Goal: Navigation & Orientation: Find specific page/section

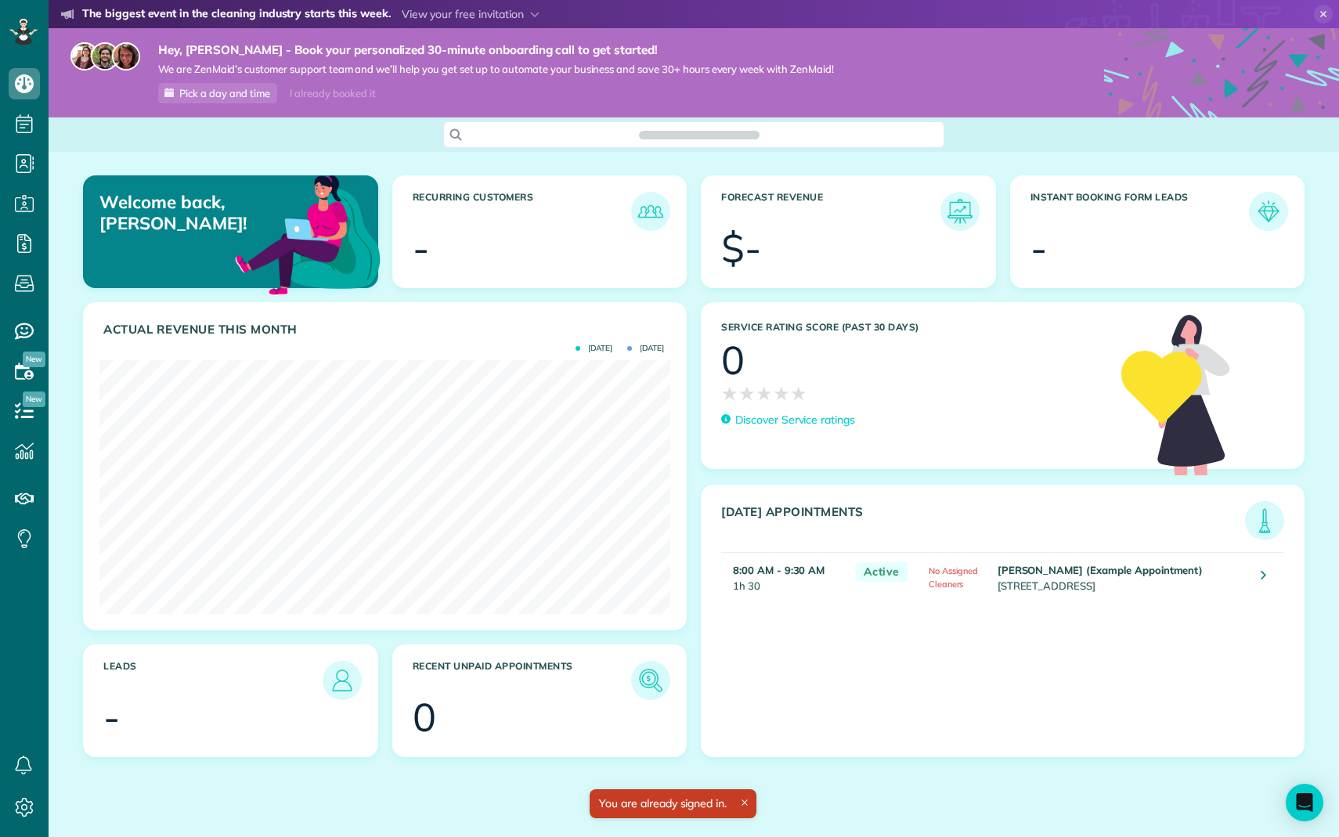
scroll to position [254, 571]
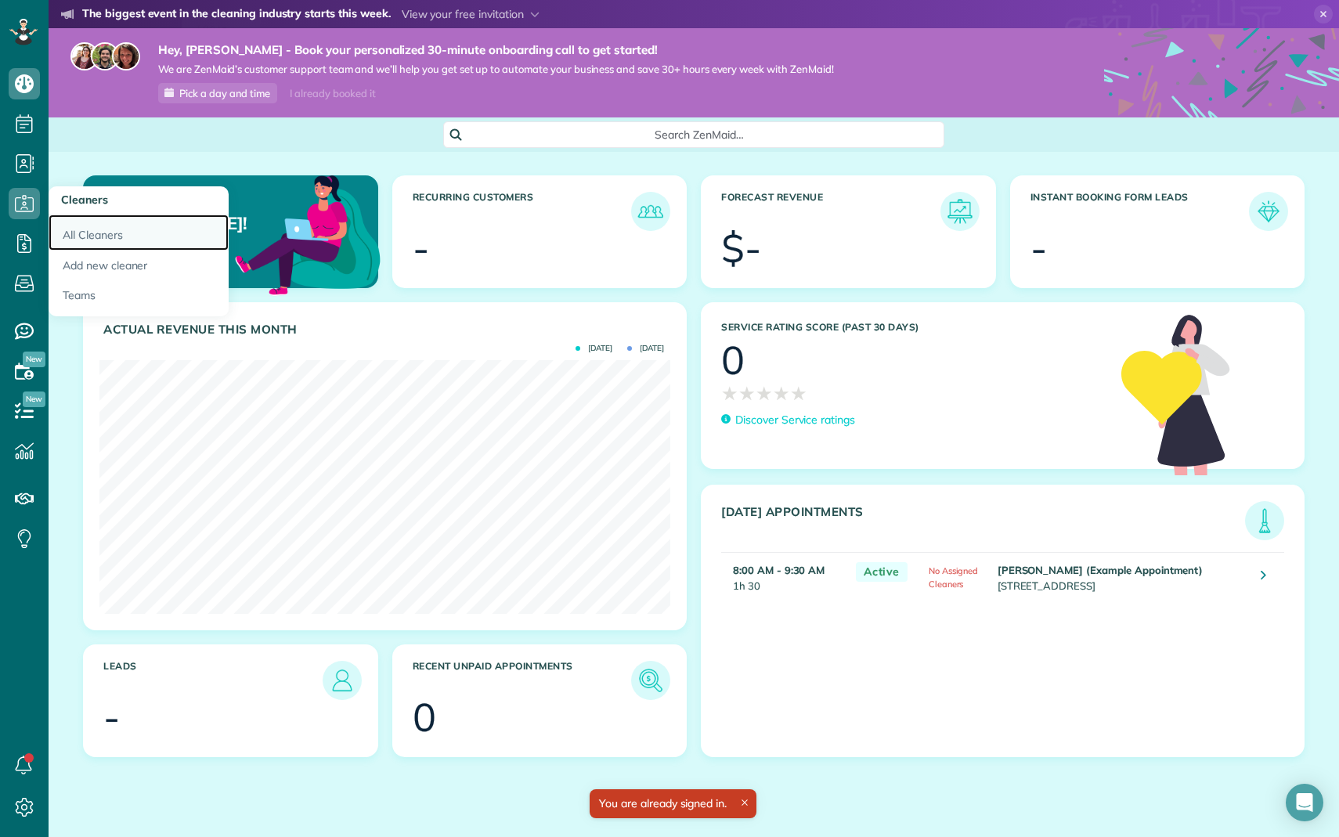
click at [74, 237] on link "All Cleaners" at bounding box center [139, 233] width 180 height 36
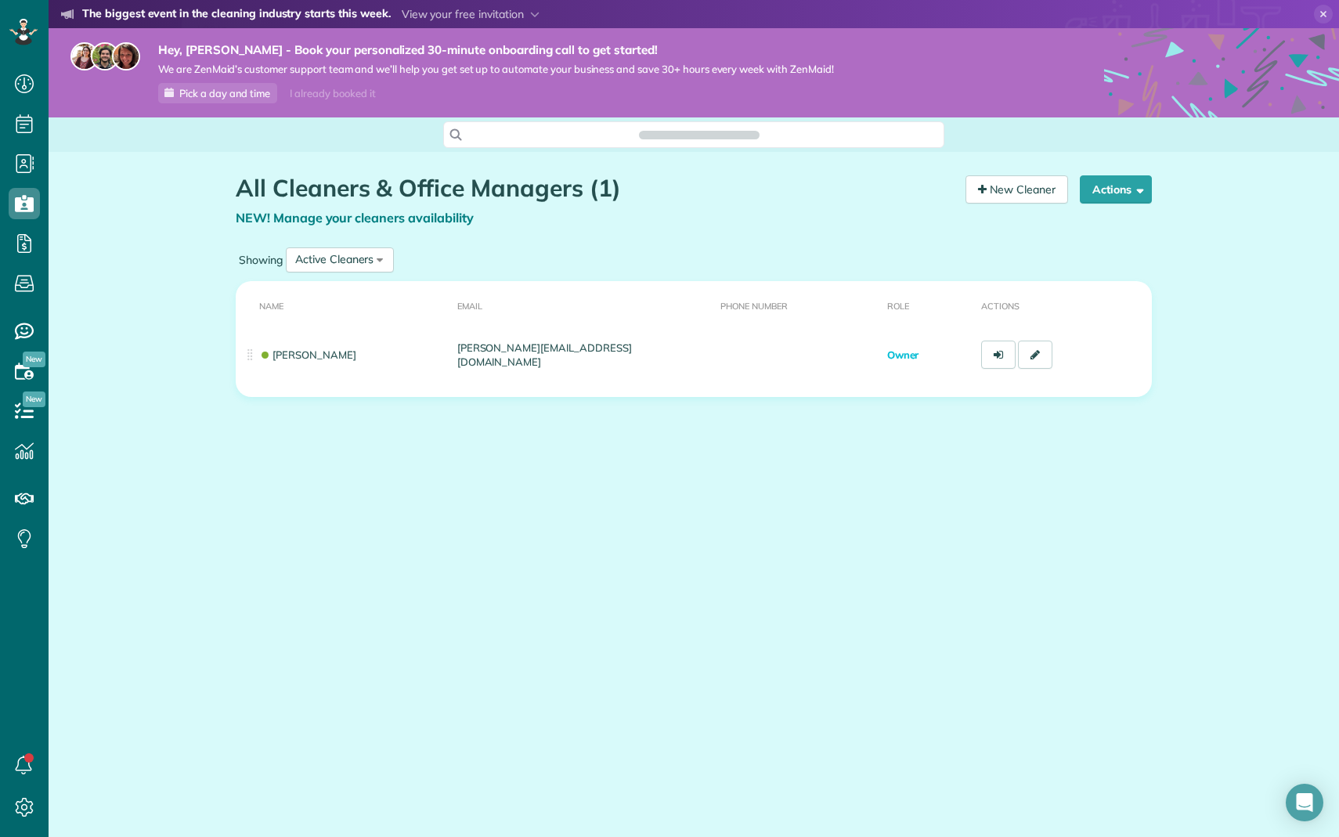
scroll to position [7, 7]
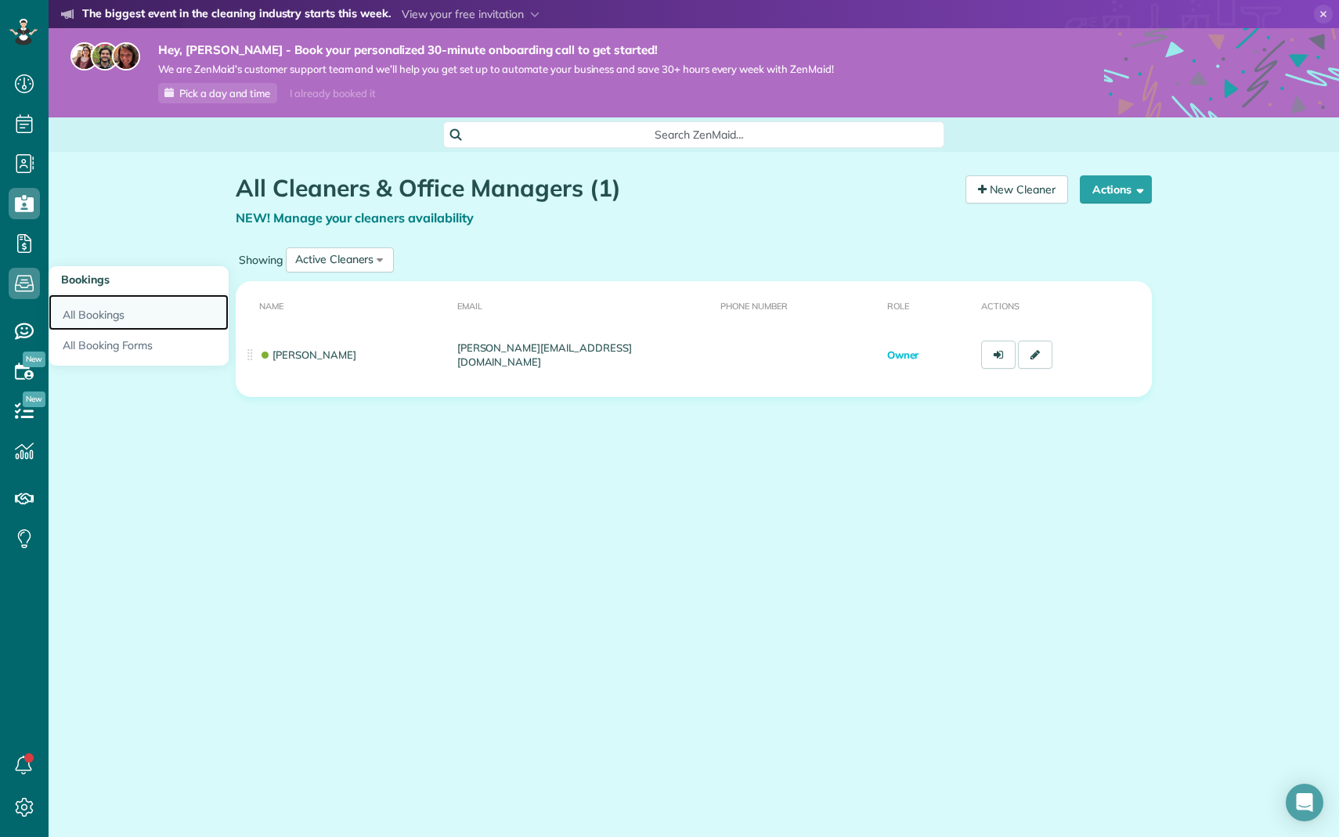
click at [89, 314] on link "All Bookings" at bounding box center [139, 312] width 180 height 36
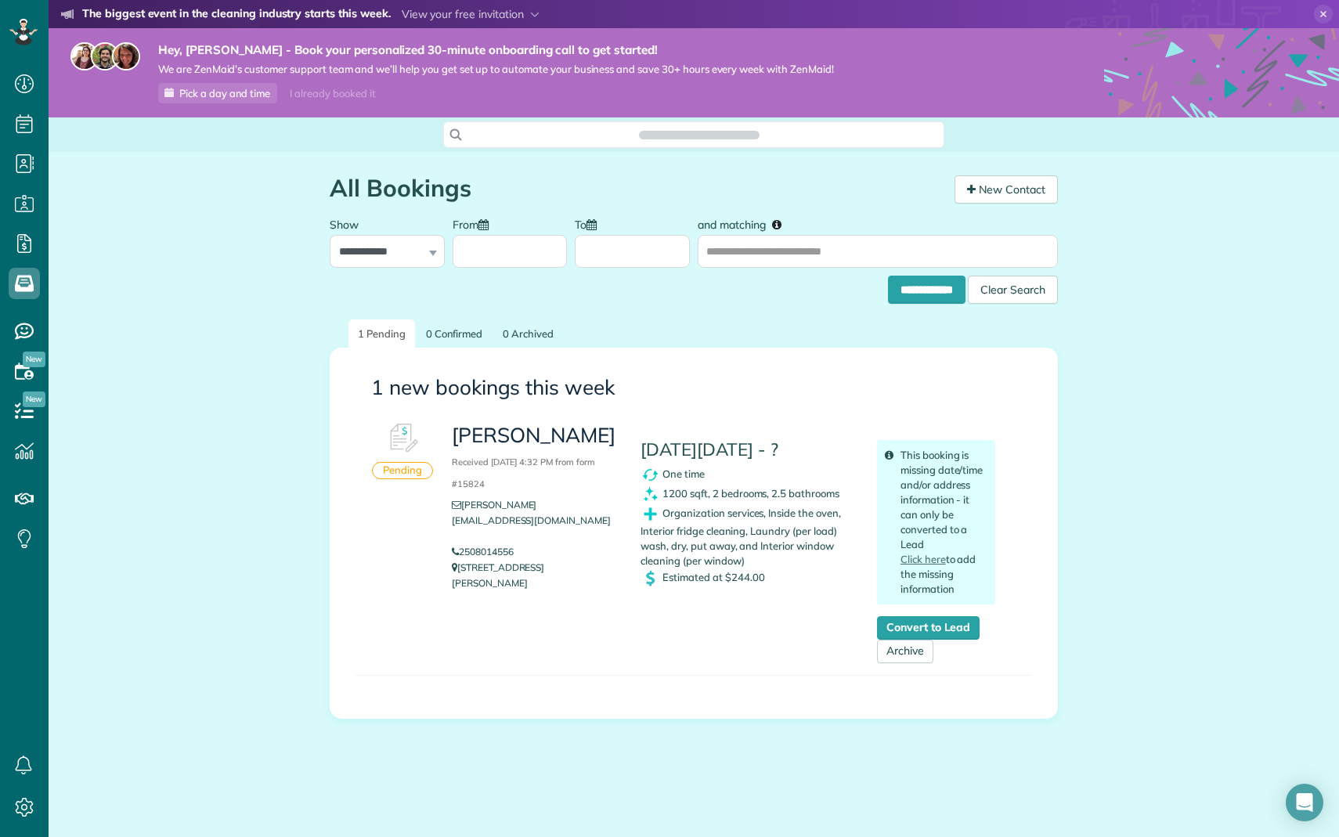
scroll to position [7, 7]
click at [31, 372] on use at bounding box center [24, 371] width 19 height 16
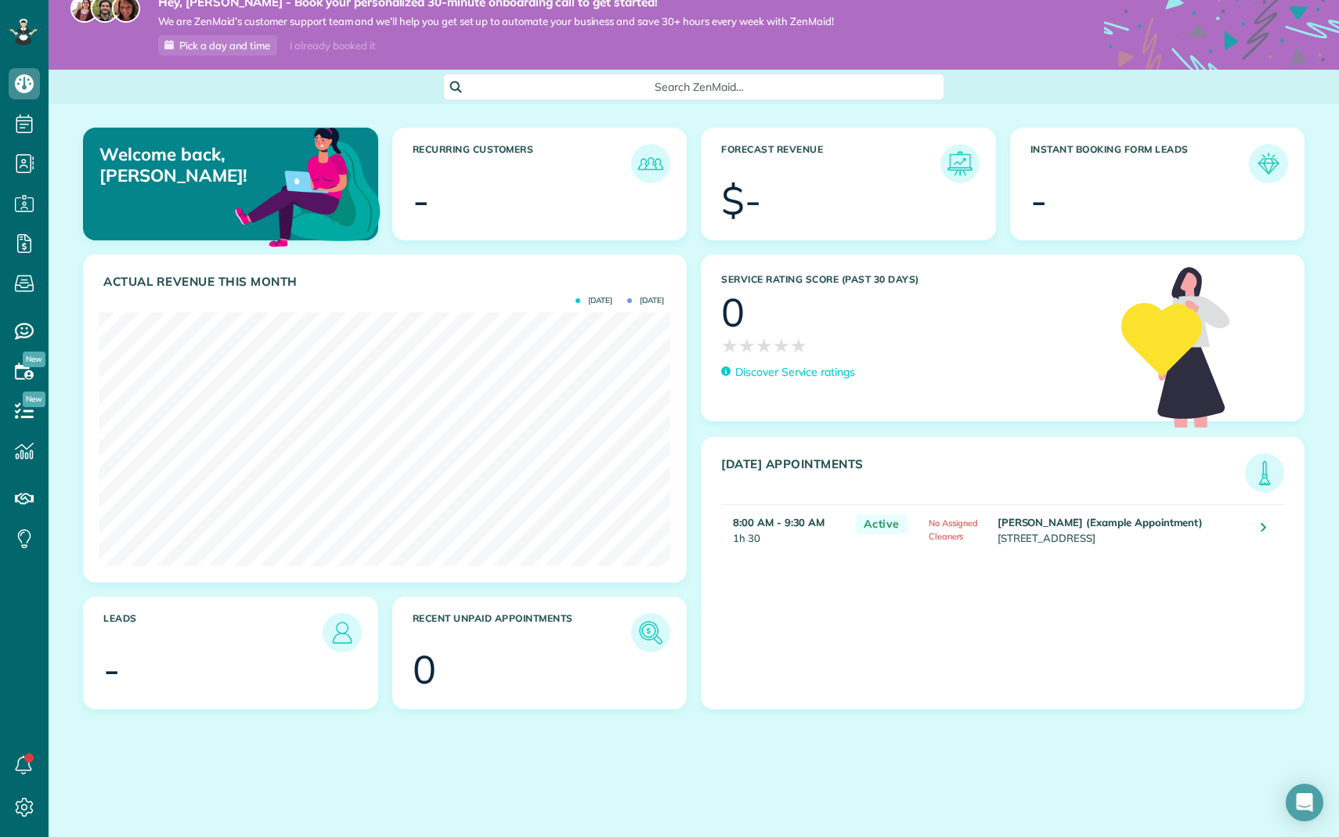
scroll to position [9, 0]
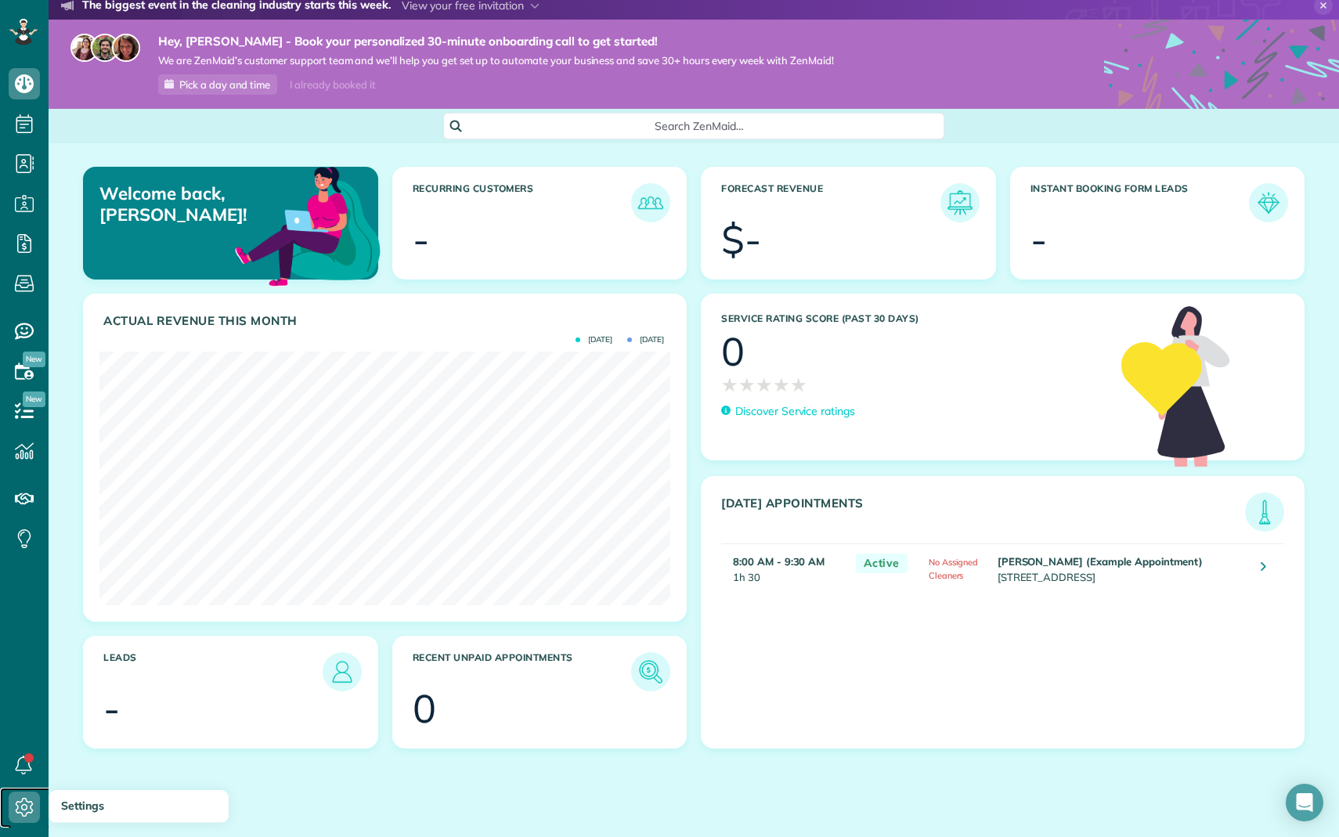
click at [16, 824] on span "Settings" at bounding box center [30, 823] width 42 height 1
